Goal: Navigation & Orientation: Go to known website

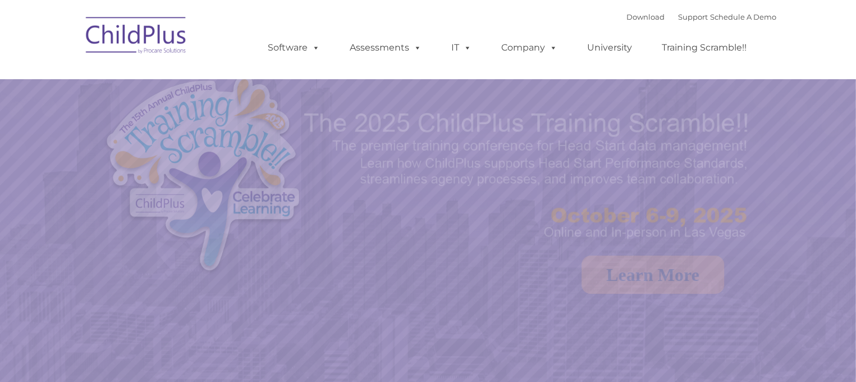
select select "MEDIUM"
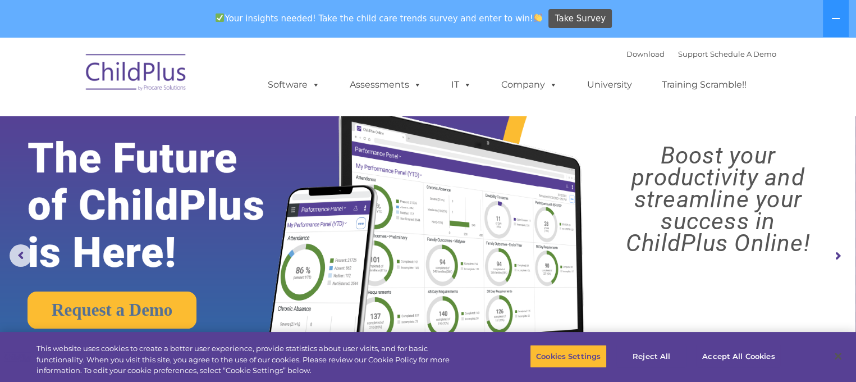
click at [102, 77] on img at bounding box center [136, 74] width 112 height 56
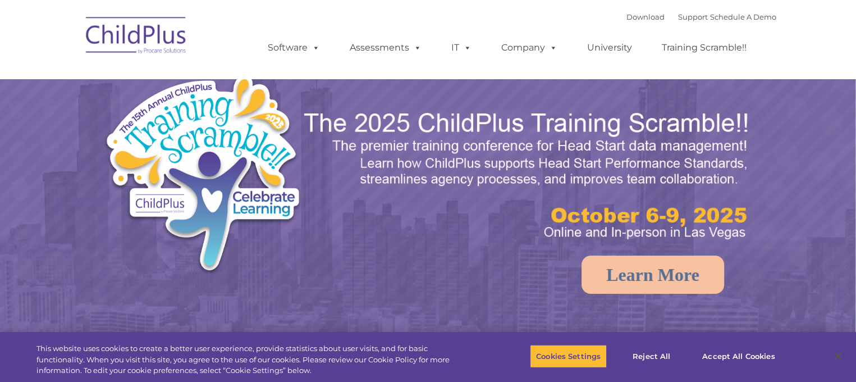
select select "MEDIUM"
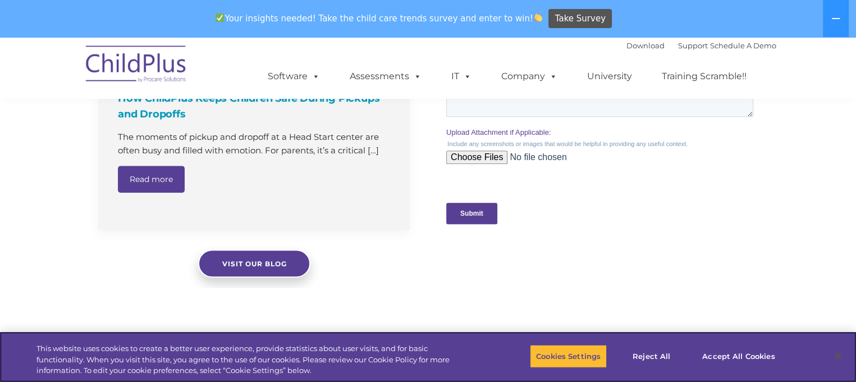
scroll to position [1186, 0]
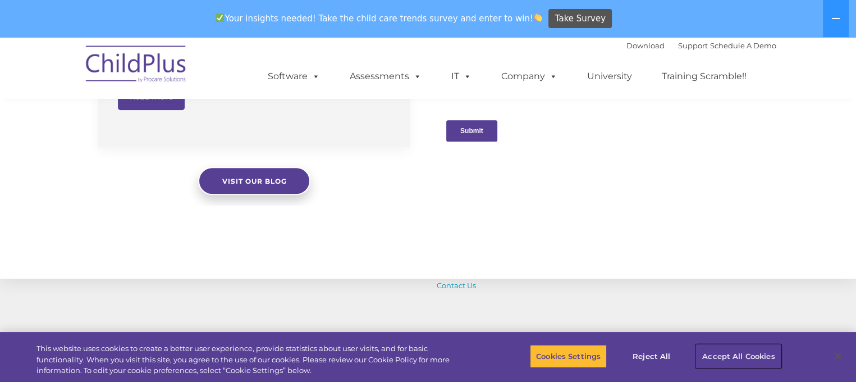
drag, startPoint x: 732, startPoint y: 347, endPoint x: 730, endPoint y: 354, distance: 8.0
click at [730, 354] on button "Accept All Cookies" at bounding box center [738, 356] width 85 height 24
